Goal: Check status: Check status

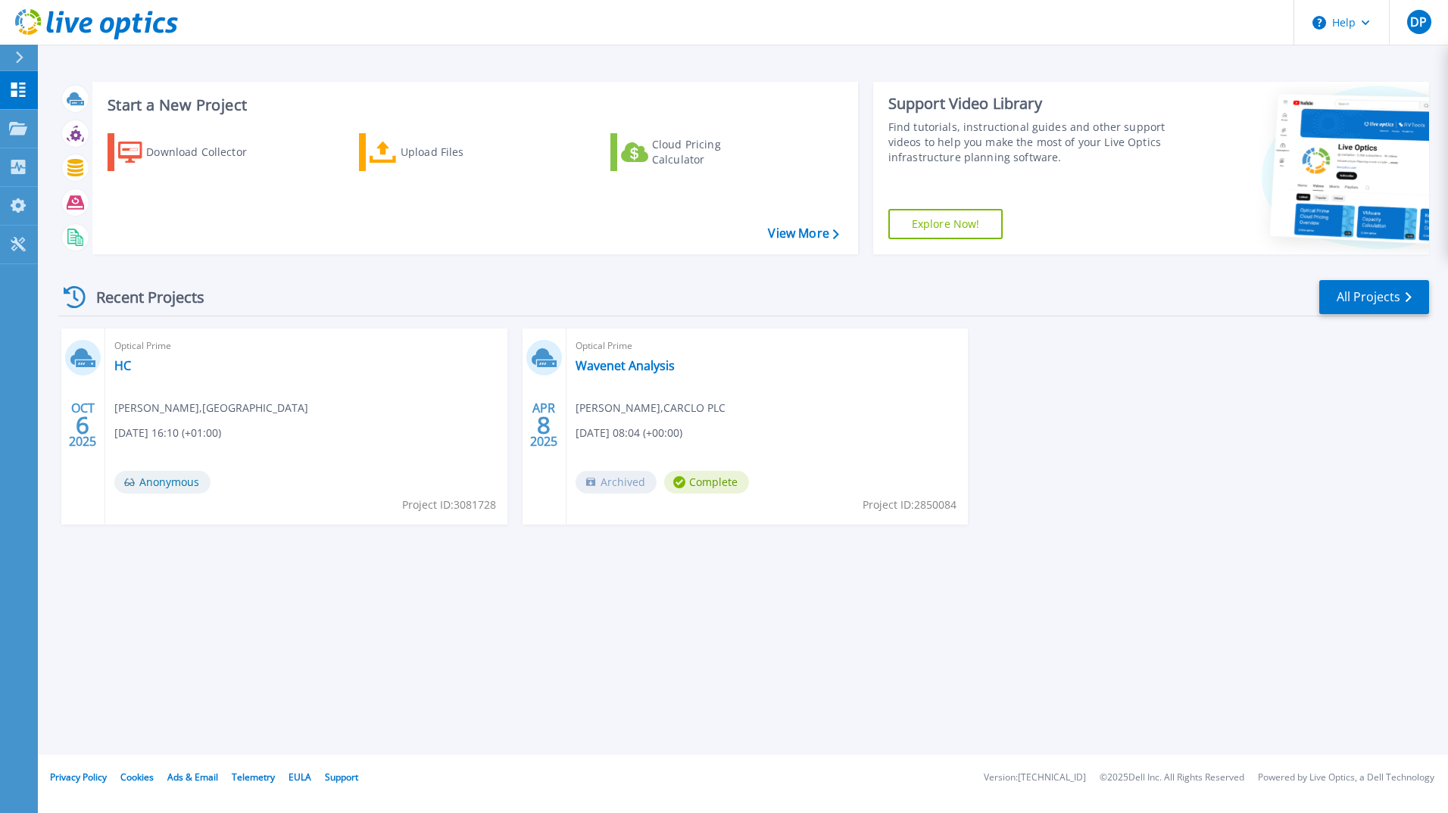
click at [183, 408] on span "Hubert Marciniak , Hull College" at bounding box center [211, 408] width 194 height 17
click at [126, 362] on link "HC" at bounding box center [122, 365] width 17 height 15
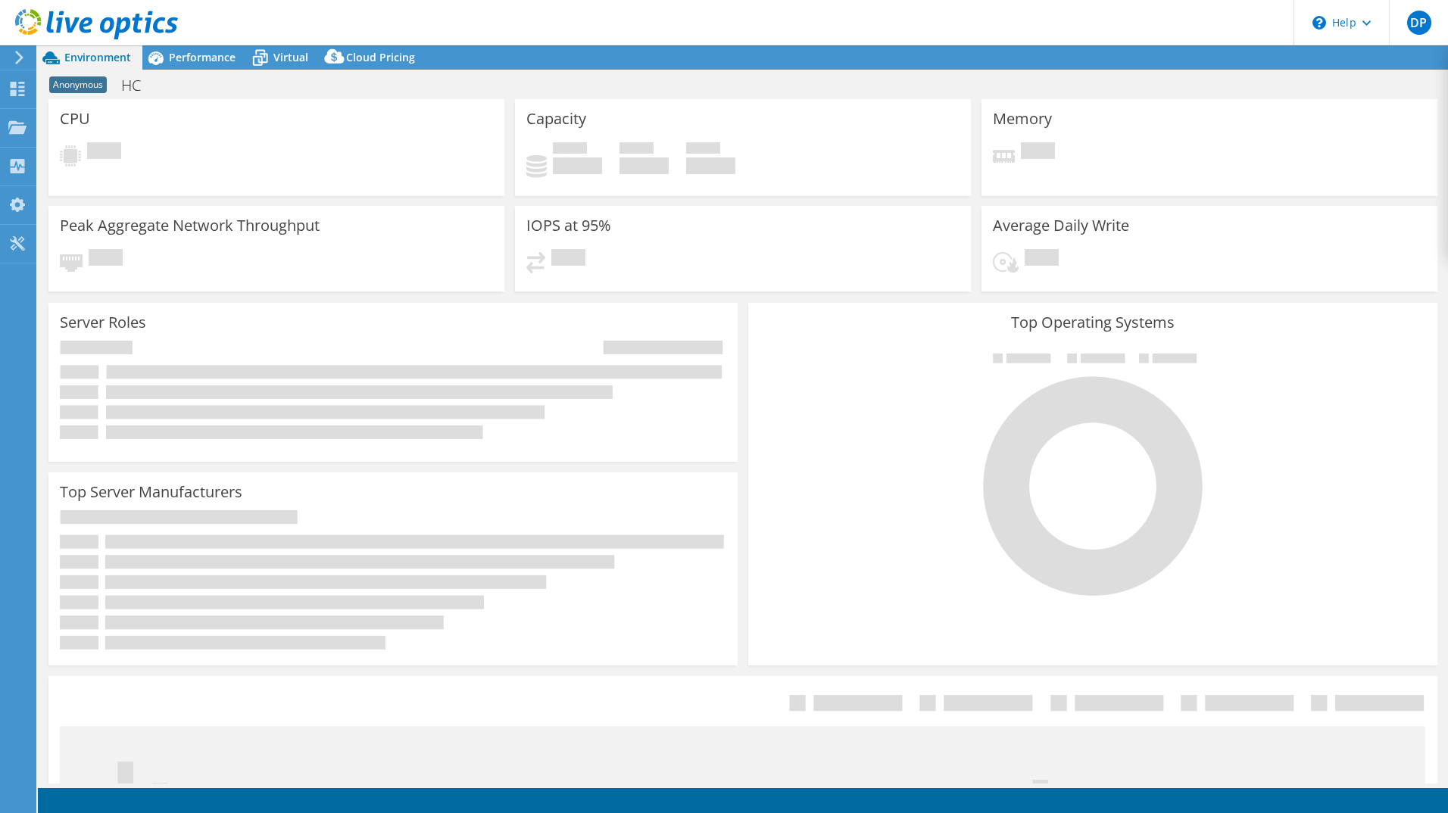
select select "USD"
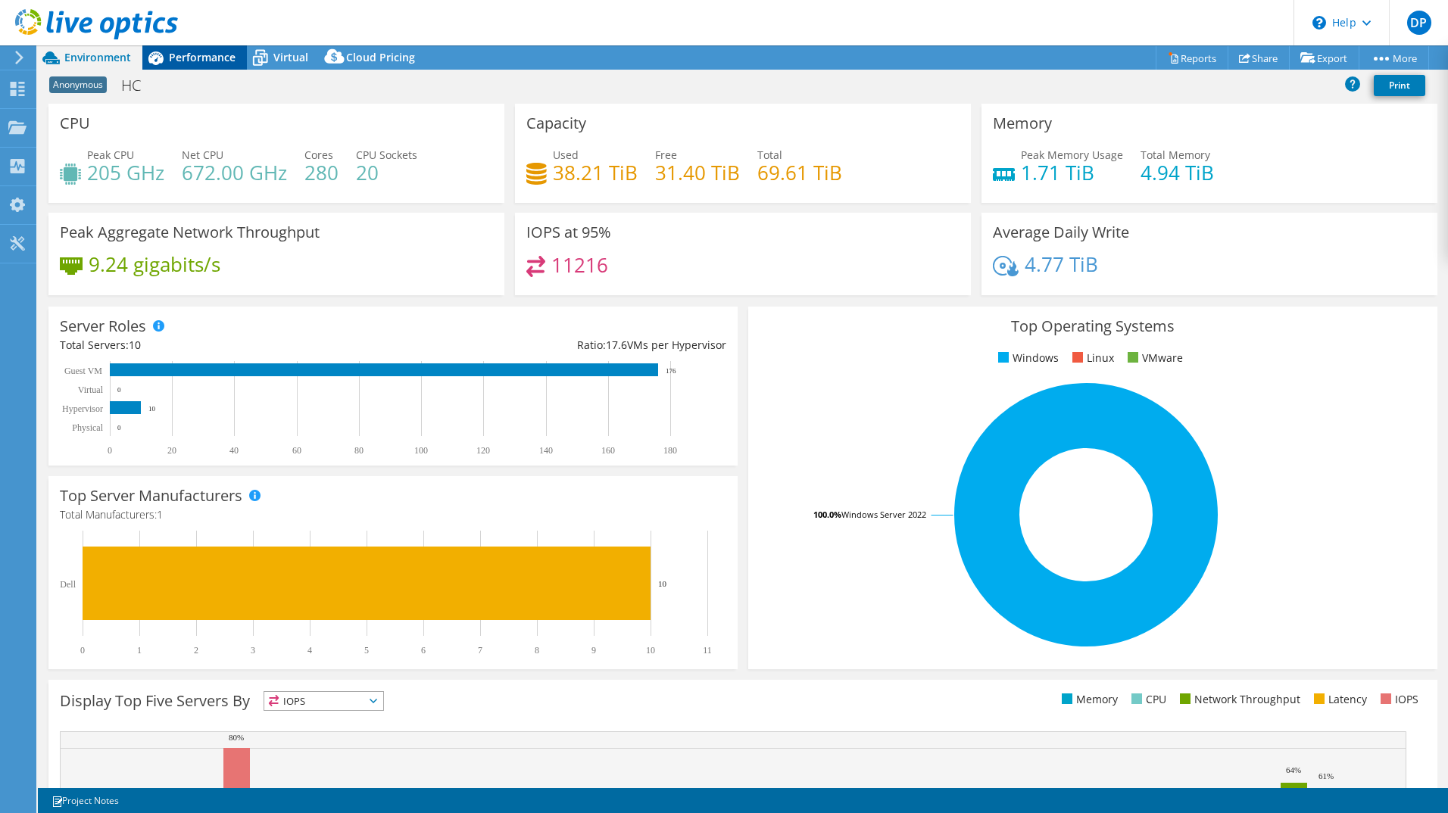
click at [212, 63] on span "Performance" at bounding box center [202, 57] width 67 height 14
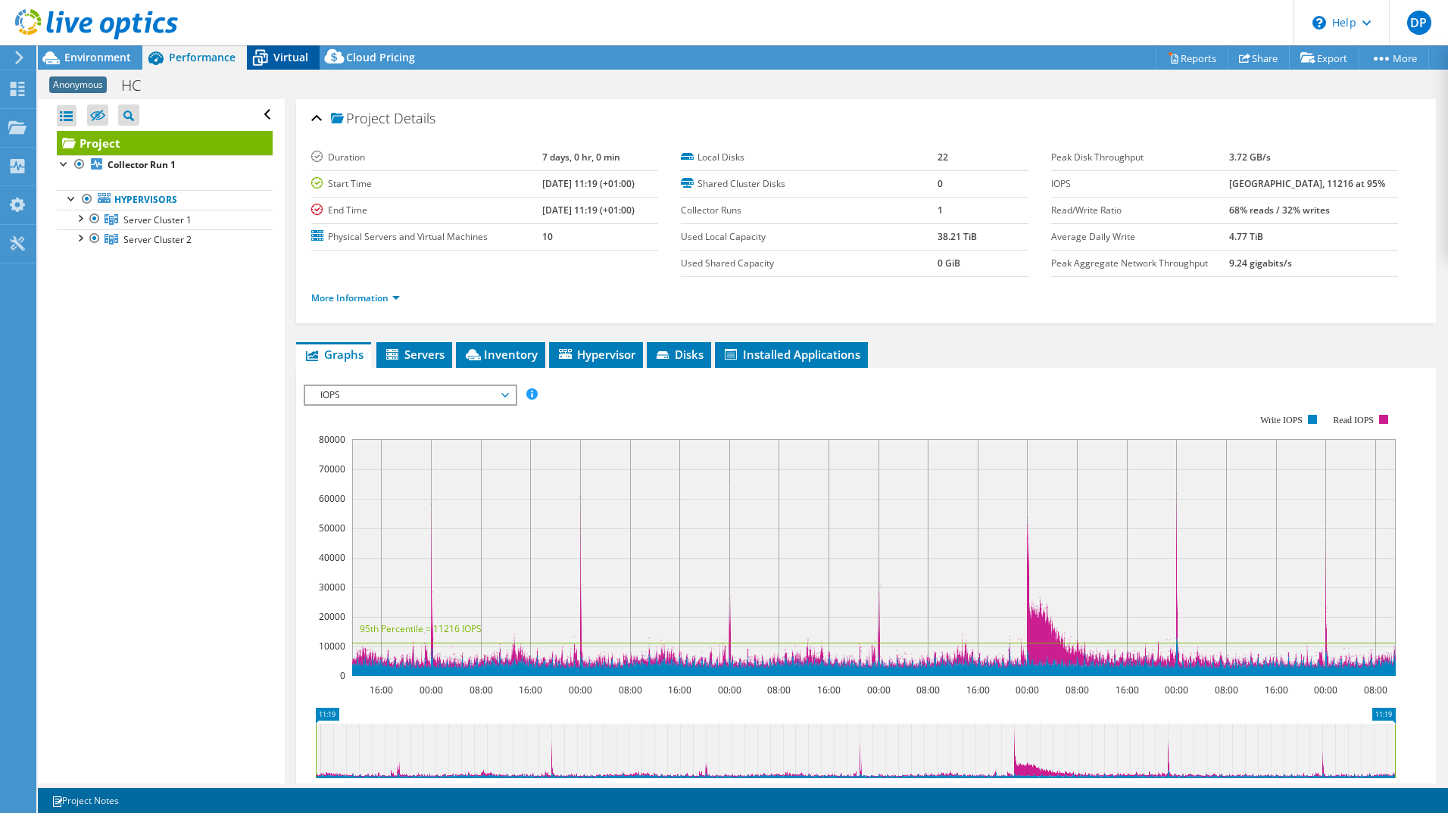
click at [261, 51] on icon at bounding box center [260, 58] width 27 height 27
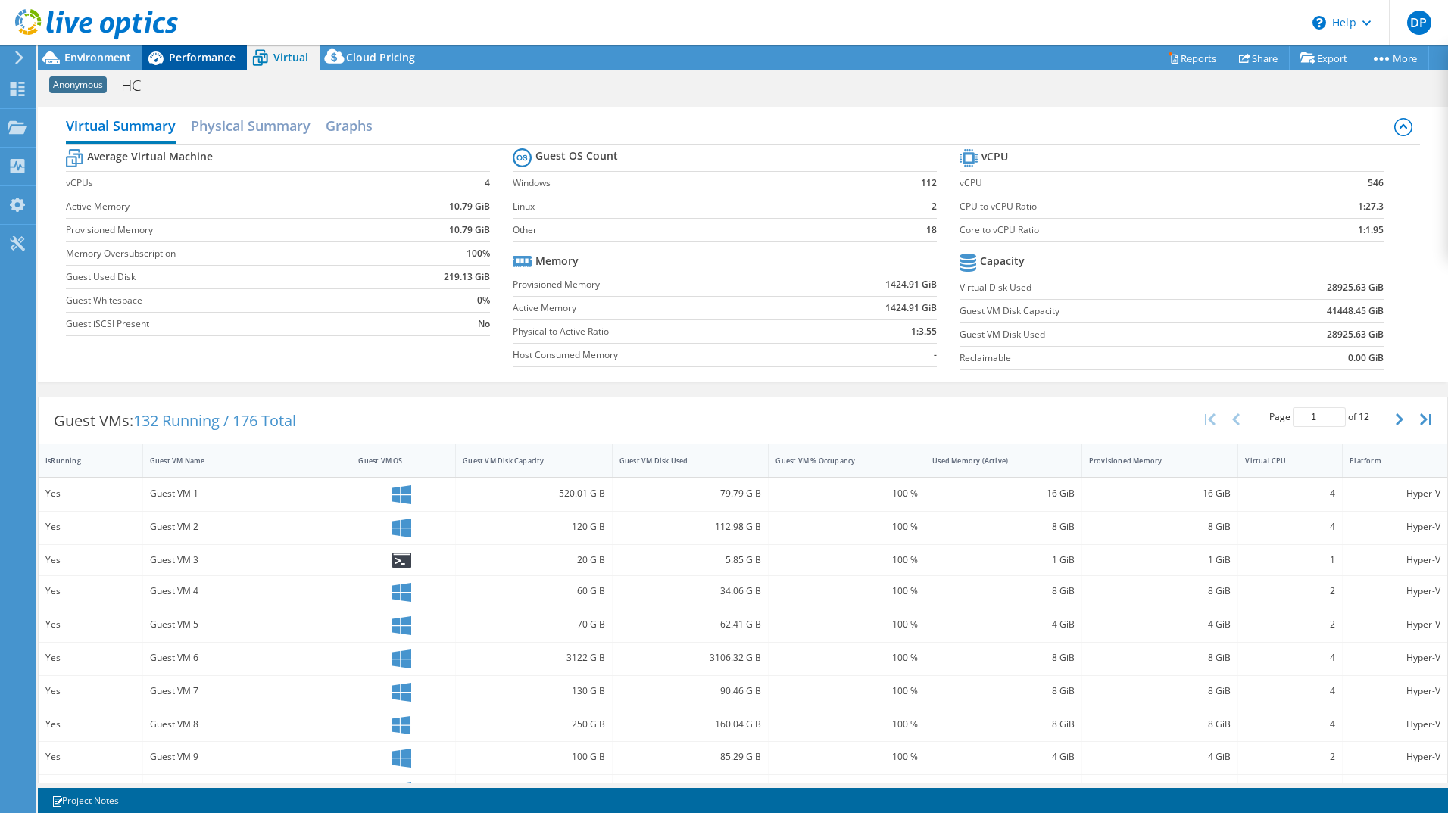
click at [176, 51] on span "Performance" at bounding box center [202, 57] width 67 height 14
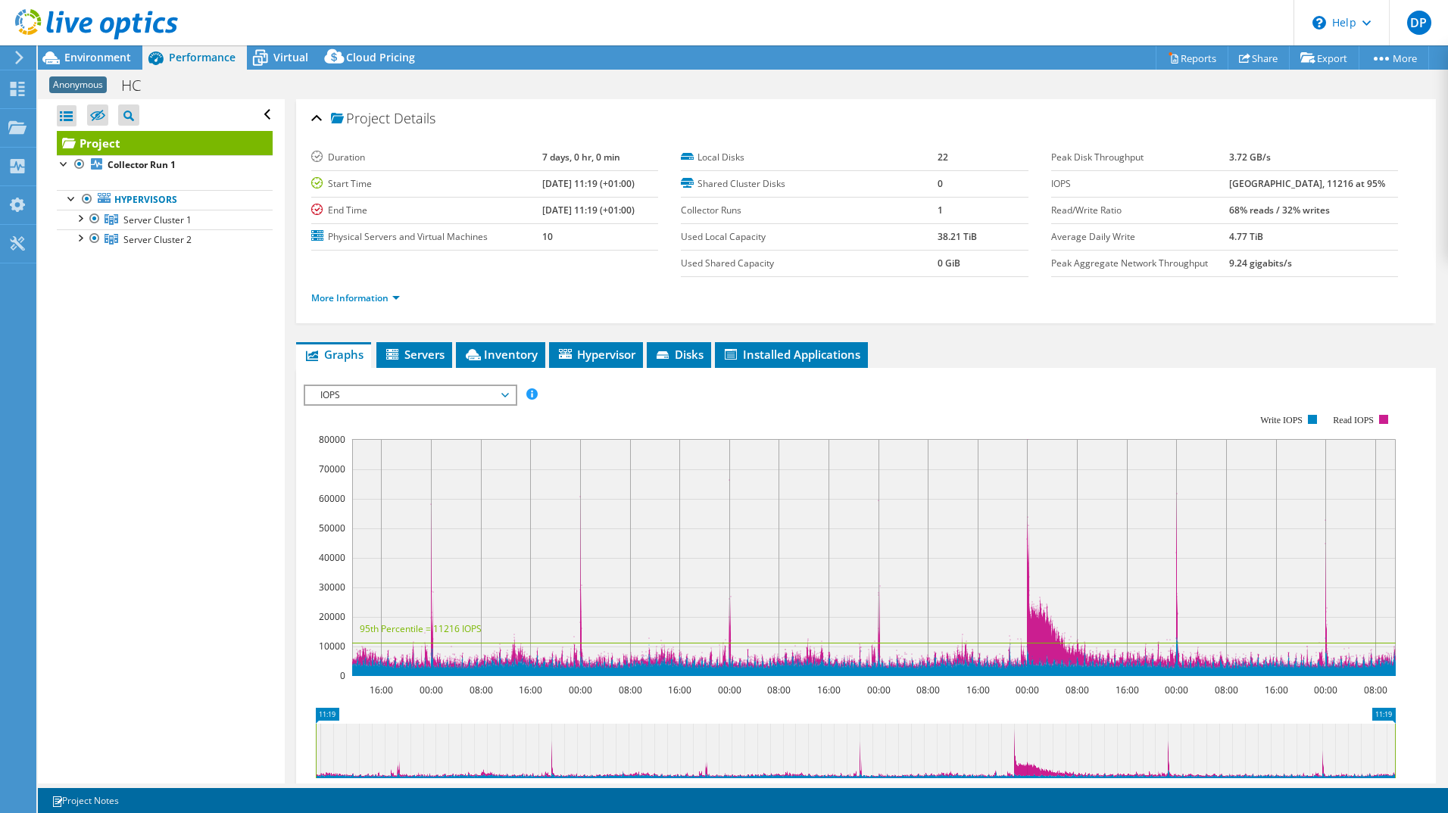
click at [126, 49] on div at bounding box center [89, 25] width 178 height 51
click at [125, 49] on div at bounding box center [89, 25] width 178 height 51
click at [114, 58] on span "Environment" at bounding box center [97, 57] width 67 height 14
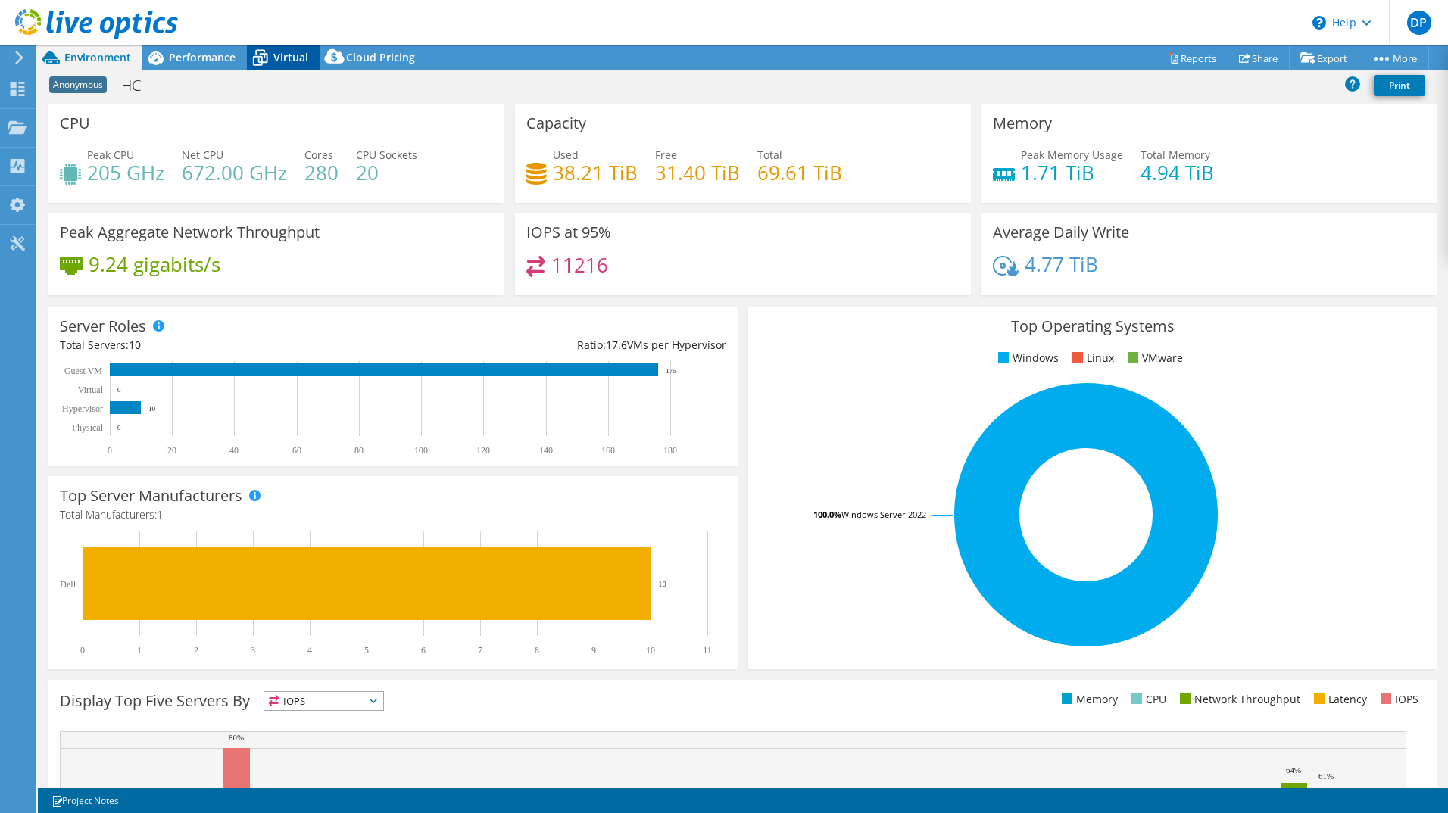
click at [301, 59] on span "Virtual" at bounding box center [290, 57] width 35 height 14
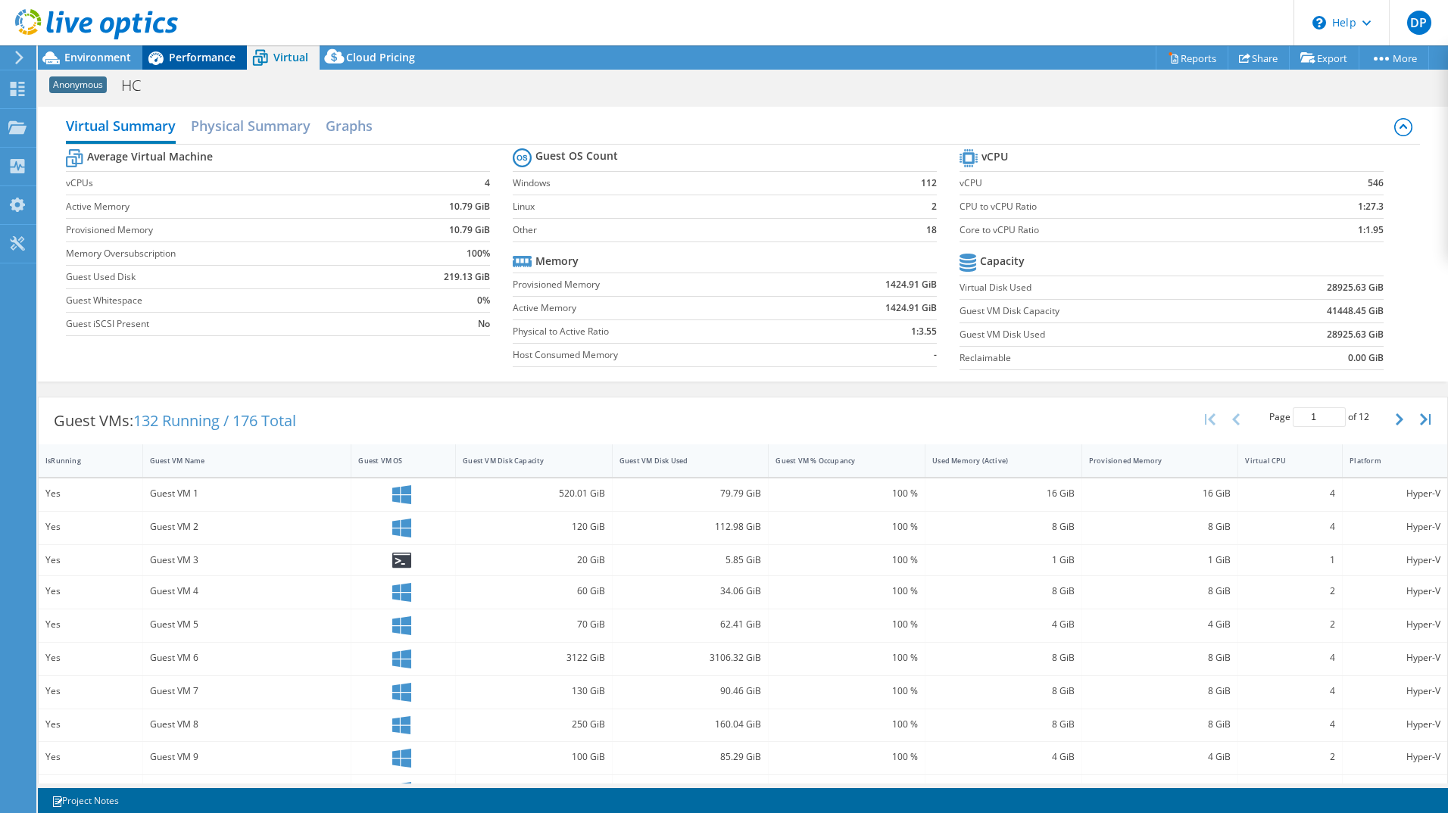
click at [217, 56] on span "Performance" at bounding box center [202, 57] width 67 height 14
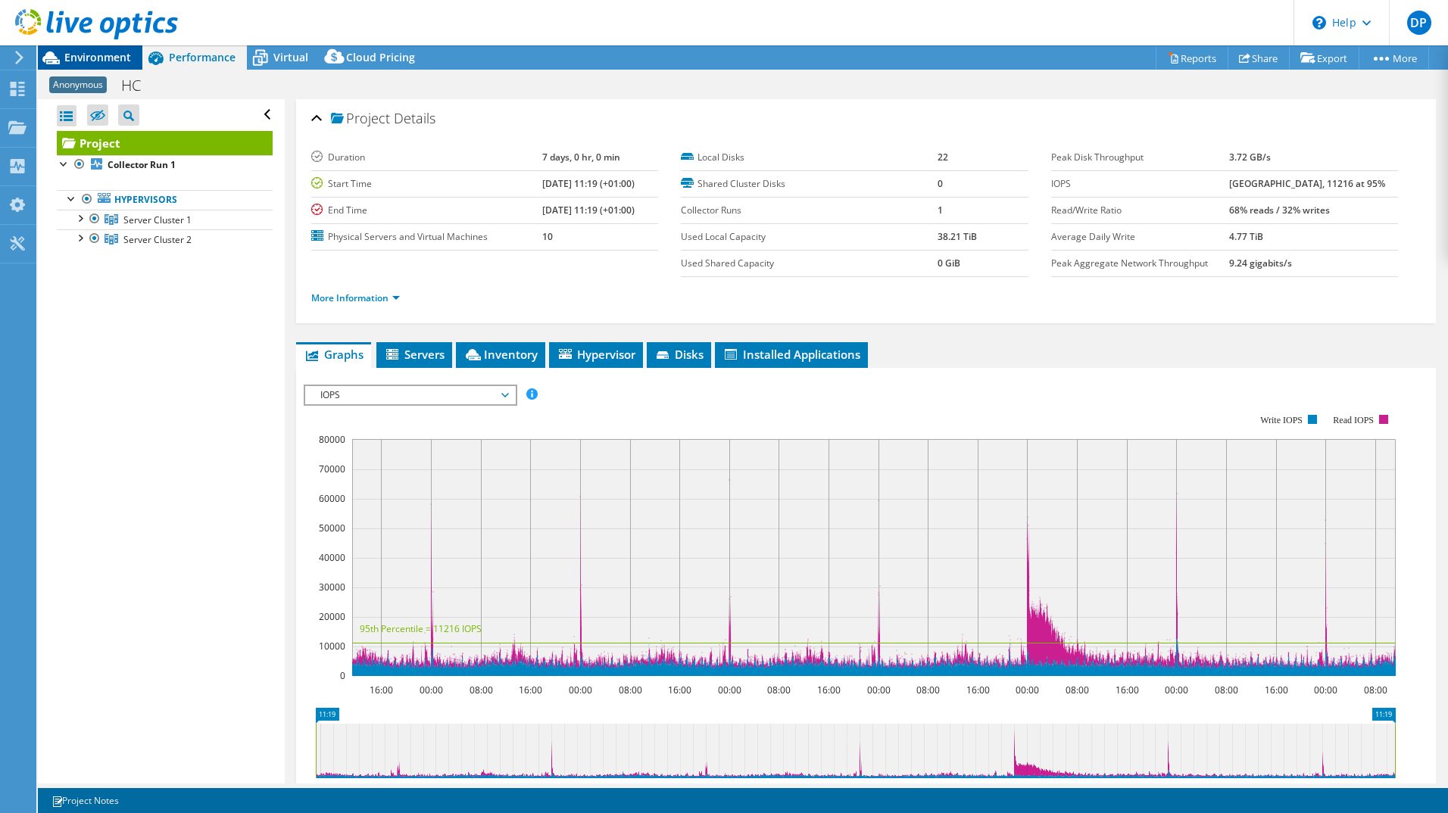
click at [92, 54] on span "Environment" at bounding box center [97, 57] width 67 height 14
